Goal: Contribute content

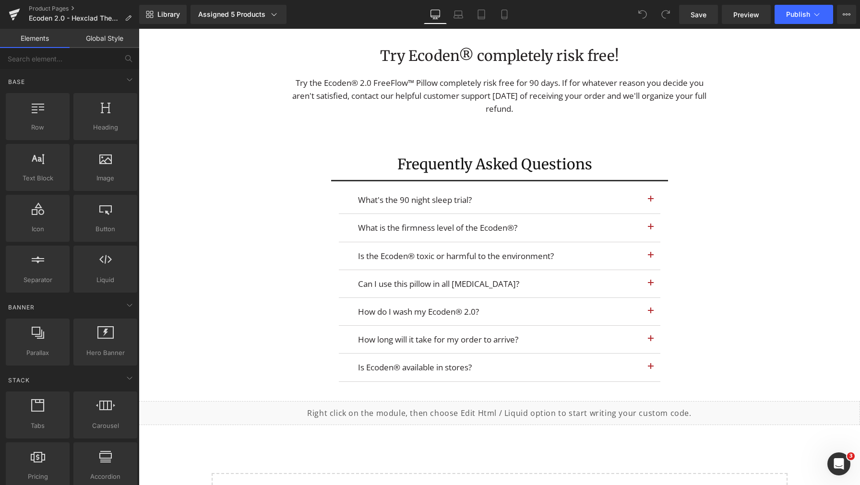
scroll to position [4139, 0]
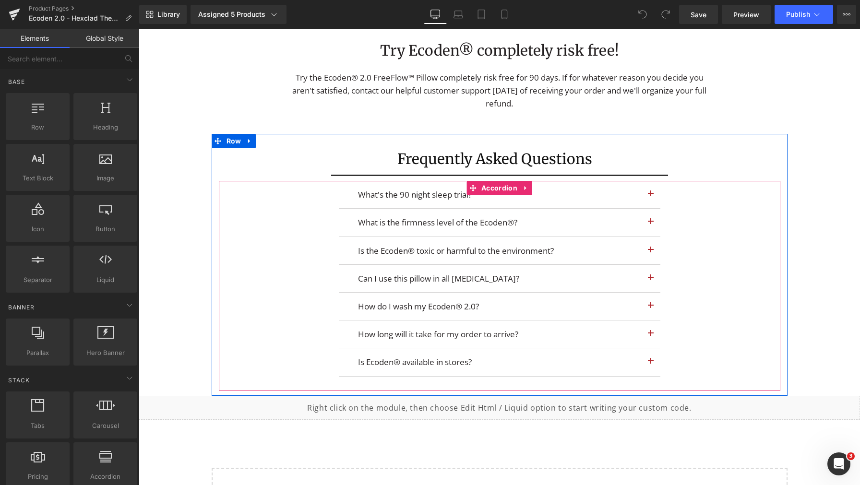
click at [651, 225] on span "button" at bounding box center [651, 225] width 0 height 0
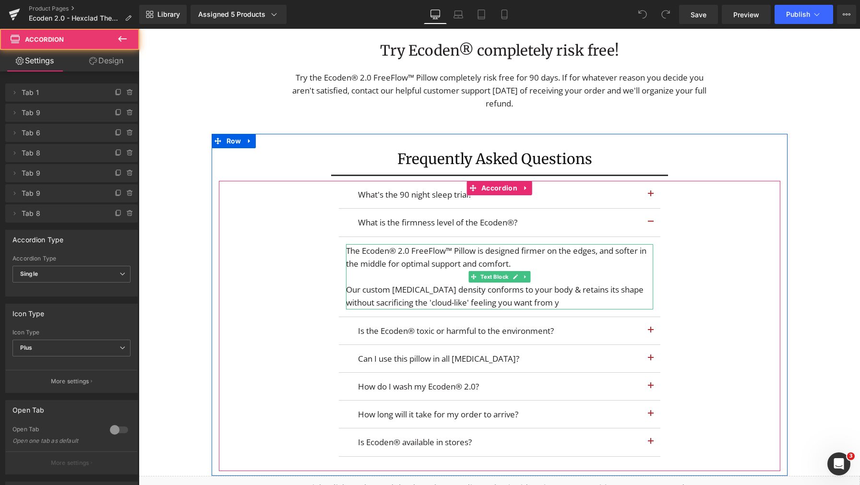
click at [561, 308] on span "our pillow." at bounding box center [578, 302] width 38 height 11
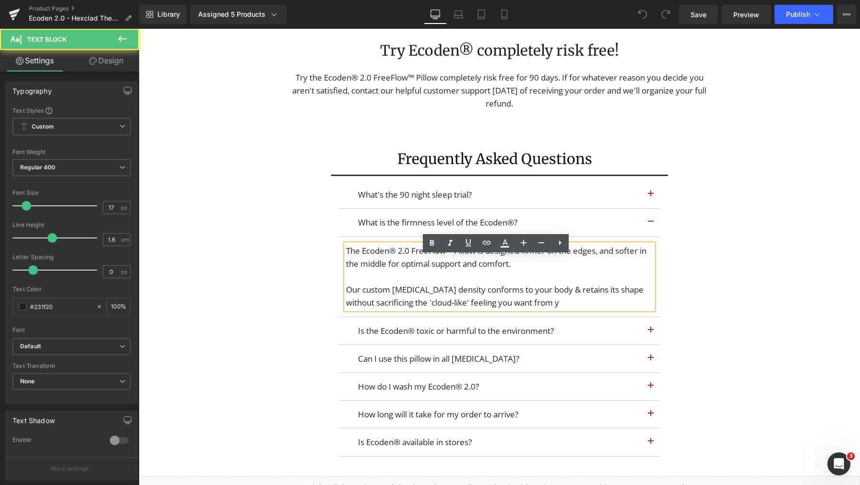
click at [574, 308] on span "our pillow." at bounding box center [578, 302] width 38 height 11
click at [578, 308] on span "our pillow." at bounding box center [578, 302] width 38 height 11
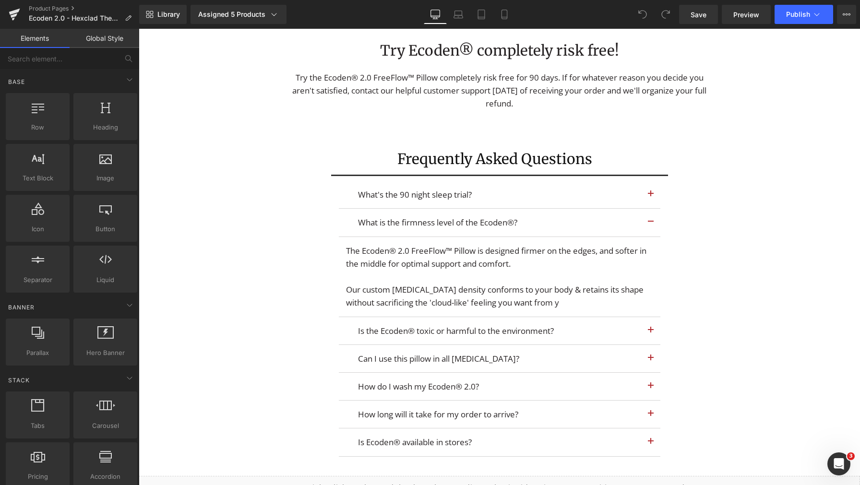
click at [481, 251] on article "The Ecoden® 2.0 FreeFlow™ Pillow is designed firmer on the edges, and softer in…" at bounding box center [500, 277] width 322 height 80
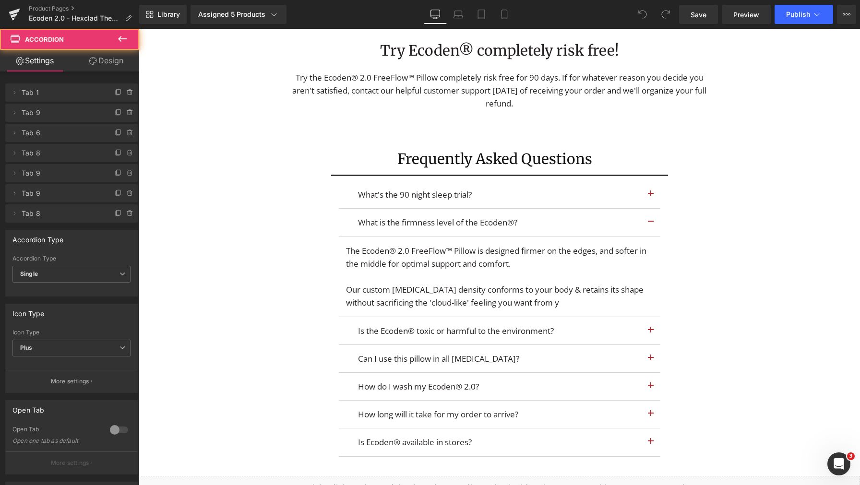
click at [477, 270] on div "The Ecoden® 2.0 FreeFlow™ Pillow is designed firmer on the edges, and softer in…" at bounding box center [499, 257] width 307 height 26
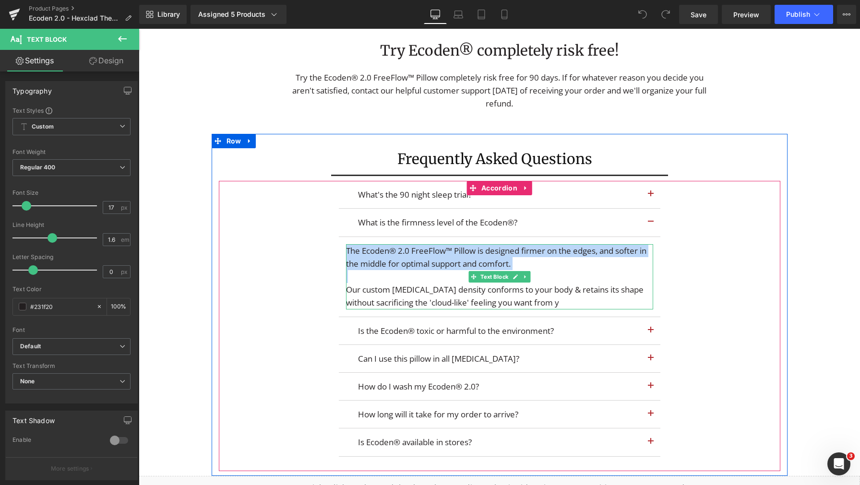
paste div
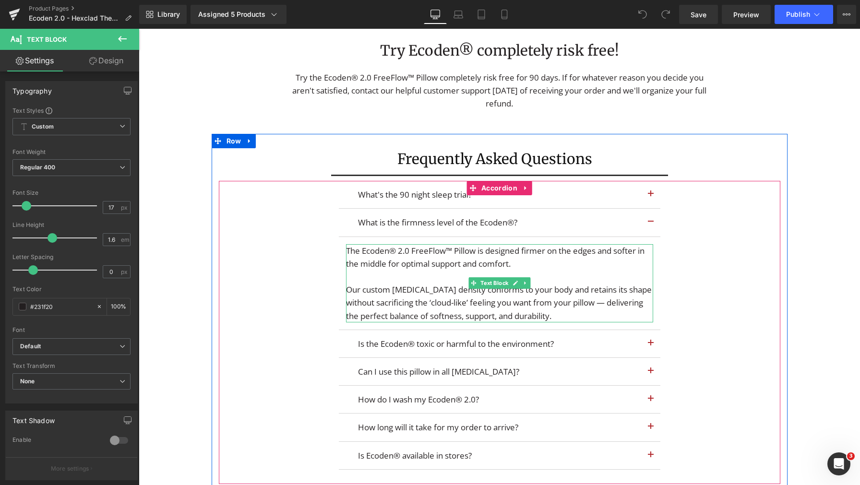
click at [735, 297] on div "What's the 90 night sleep trial? Text Block contact us within the trial period,…" at bounding box center [500, 332] width 562 height 303
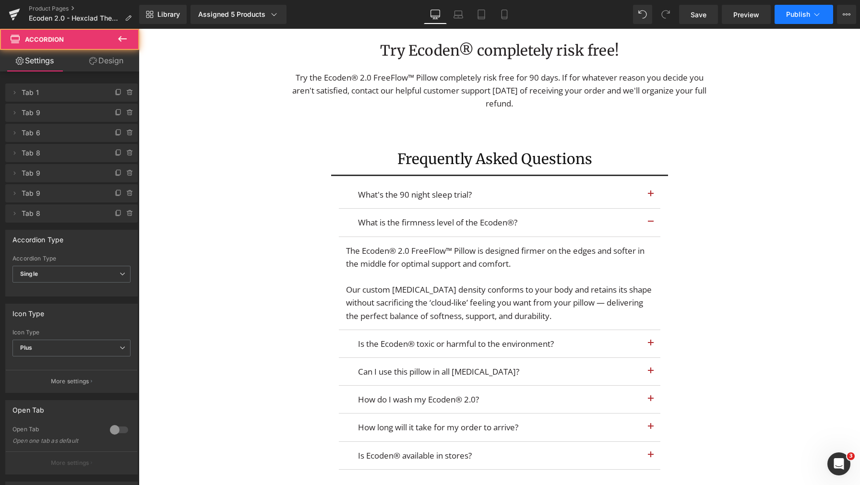
click at [808, 12] on span "Publish" at bounding box center [799, 15] width 24 height 8
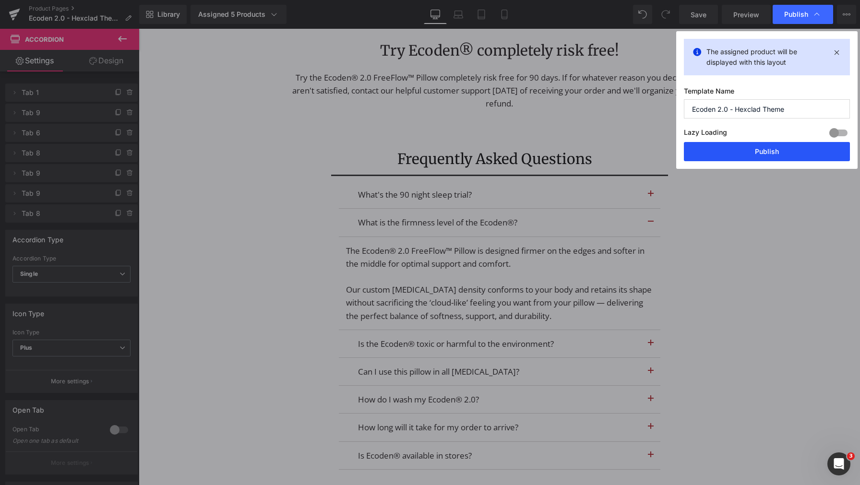
drag, startPoint x: 765, startPoint y: 154, endPoint x: 626, endPoint y: 126, distance: 141.6
click at [765, 154] on button "Publish" at bounding box center [767, 151] width 166 height 19
